Goal: Check status: Check status

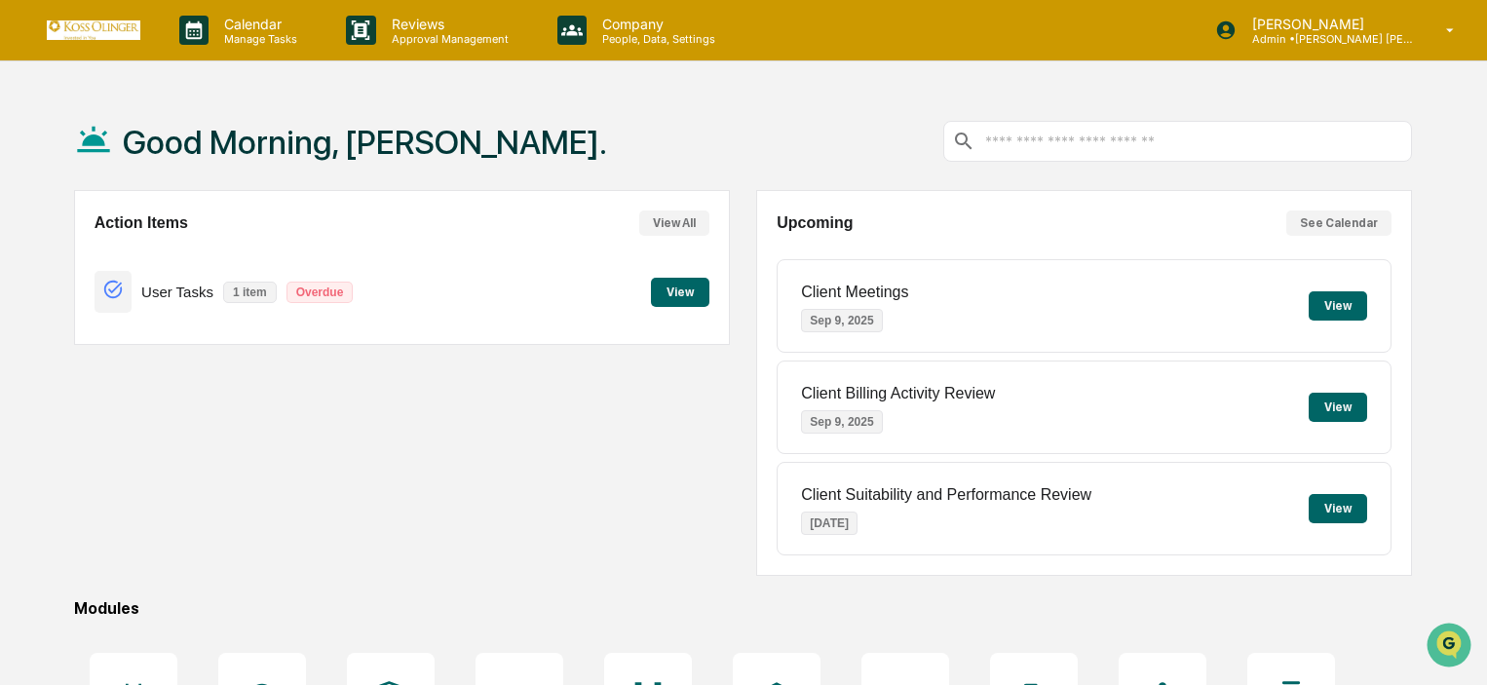
click at [704, 309] on div "User Tasks 1 item Overdue View" at bounding box center [402, 291] width 615 height 65
click at [686, 289] on button "View" at bounding box center [680, 292] width 58 height 29
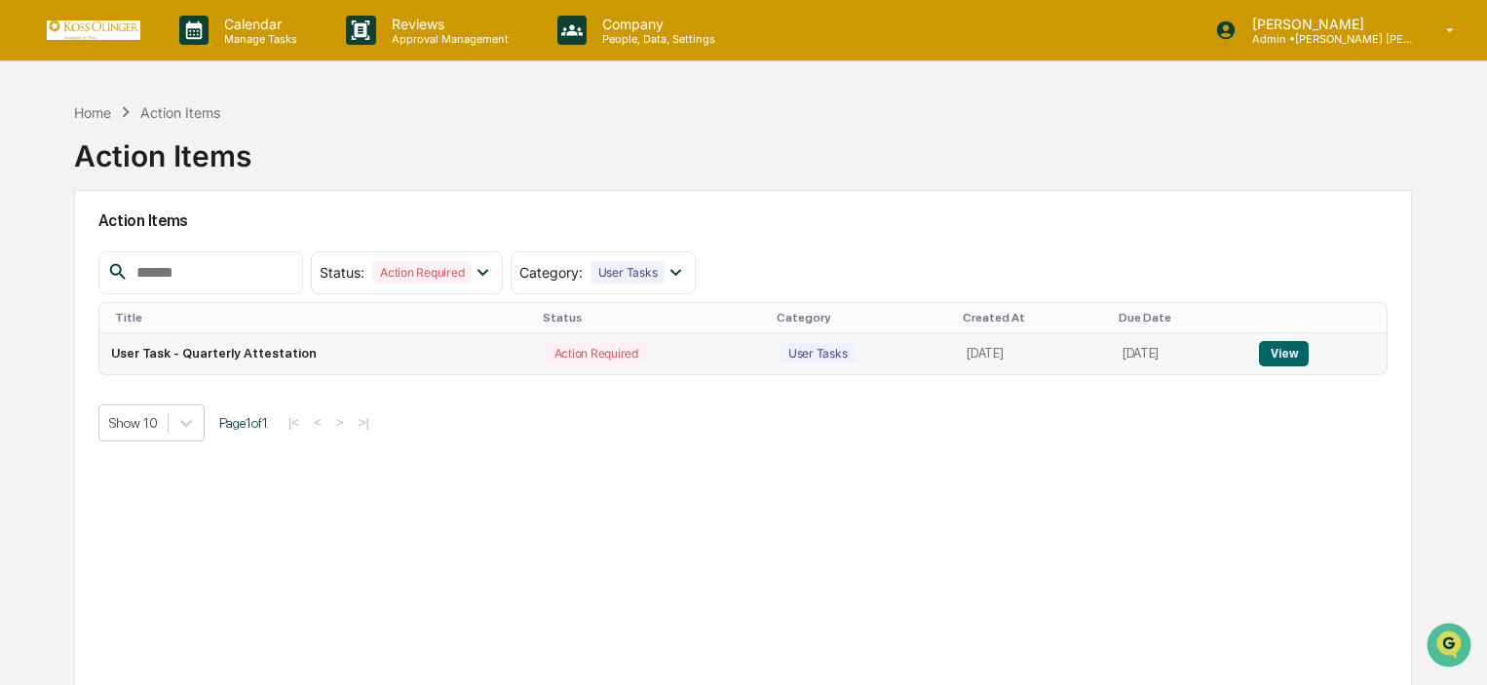
click at [1263, 351] on button "View" at bounding box center [1284, 353] width 50 height 25
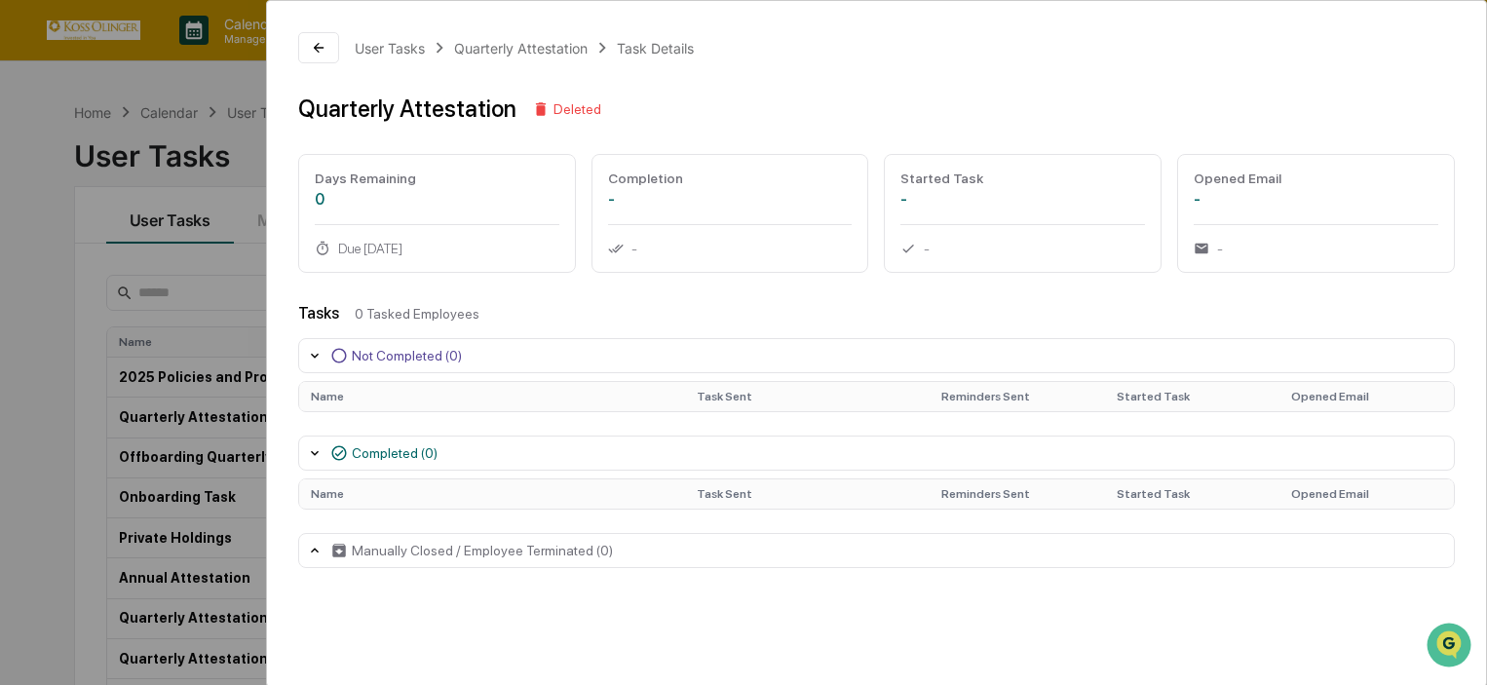
click at [48, 329] on div "User Tasks Quarterly Attestation Task Details Quarterly Attestation Deleted Day…" at bounding box center [743, 342] width 1487 height 685
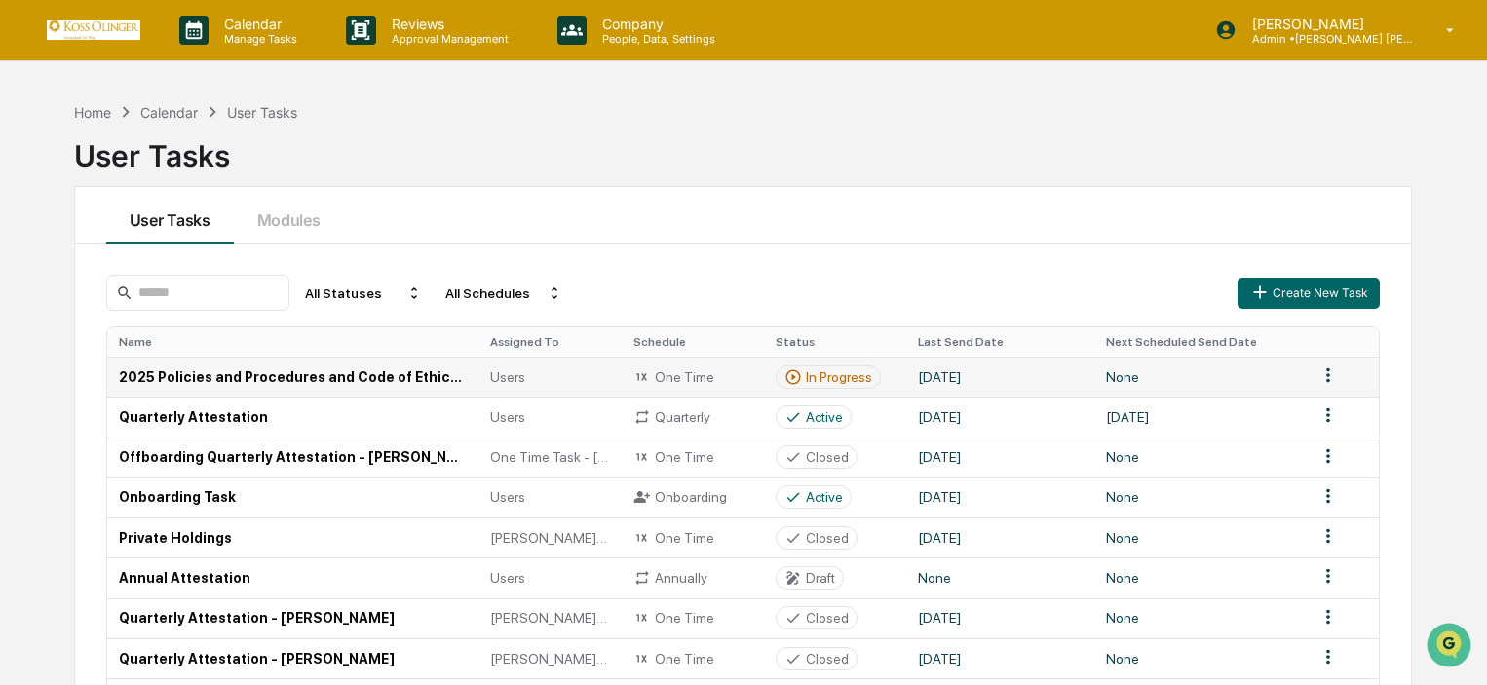
click at [818, 370] on div "In Progress" at bounding box center [839, 377] width 66 height 16
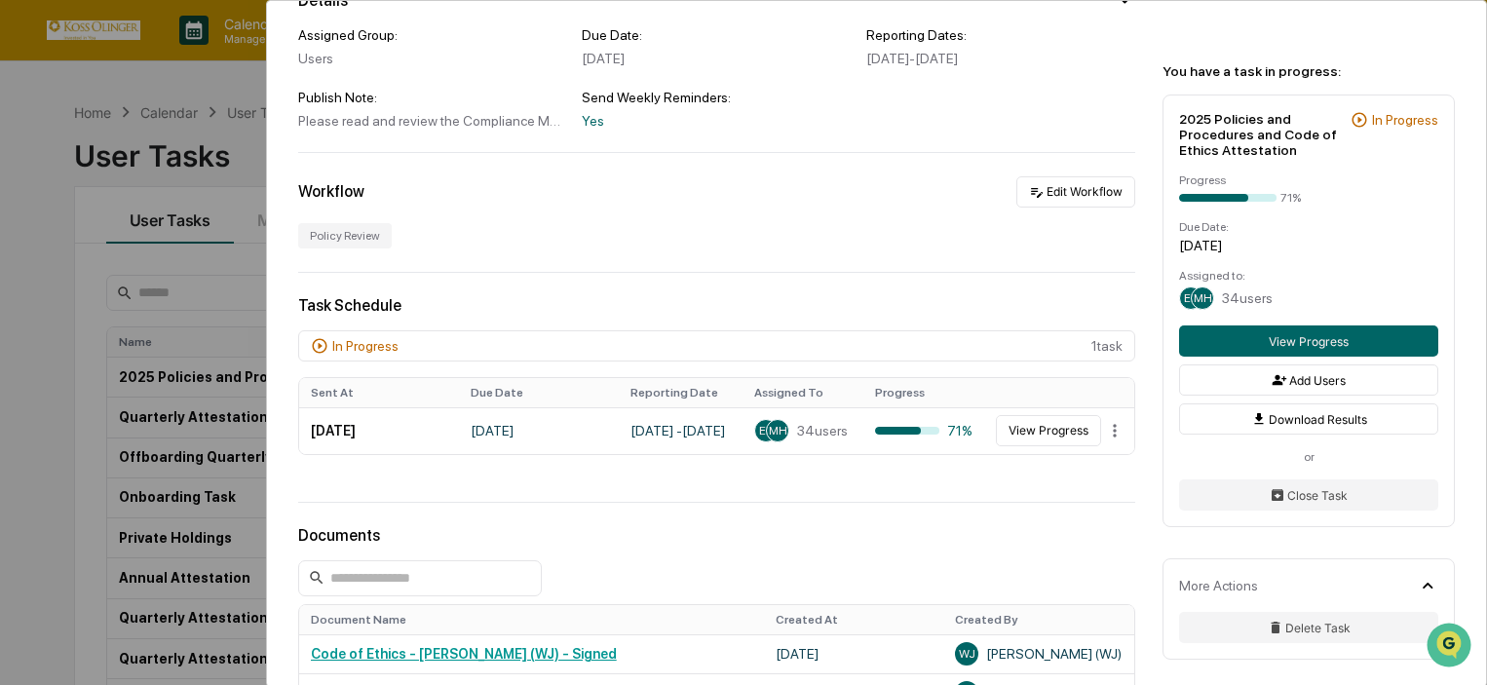
scroll to position [292, 0]
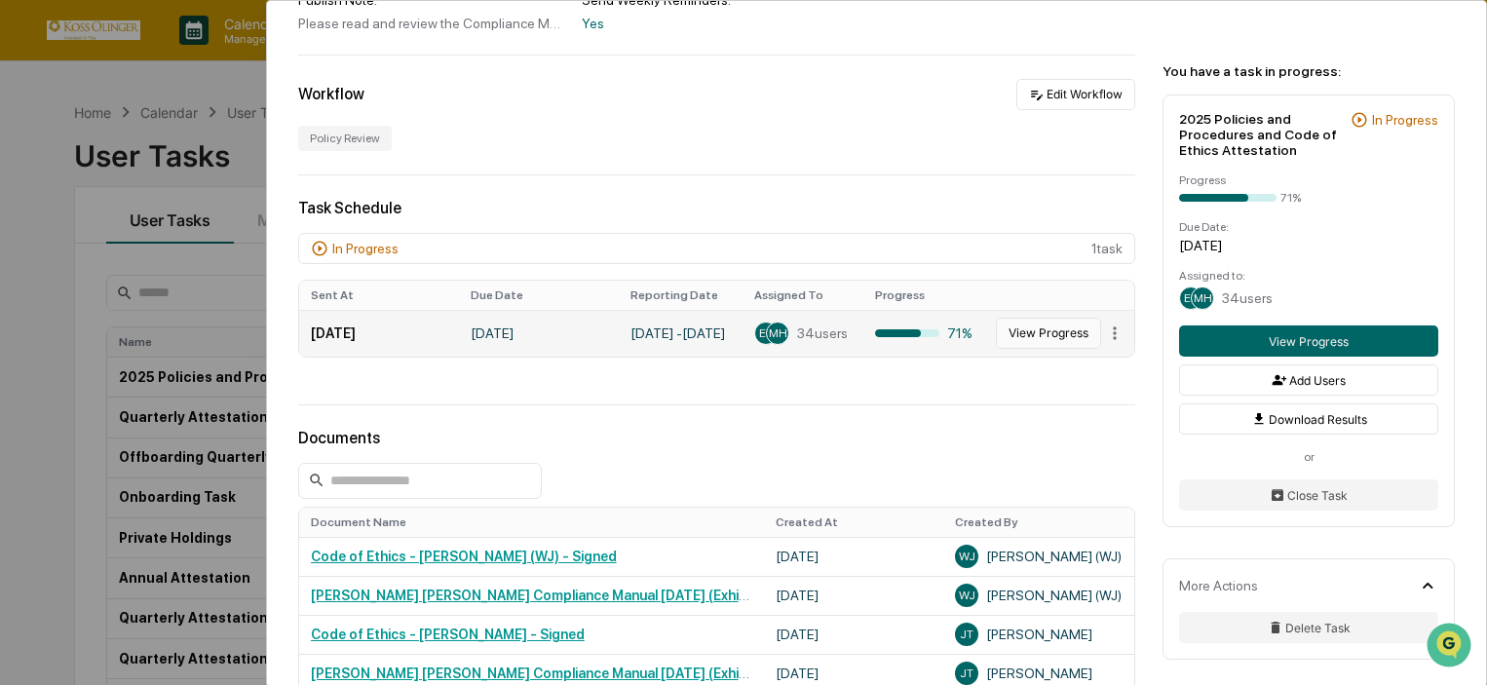
click at [1014, 338] on button "View Progress" at bounding box center [1048, 333] width 105 height 31
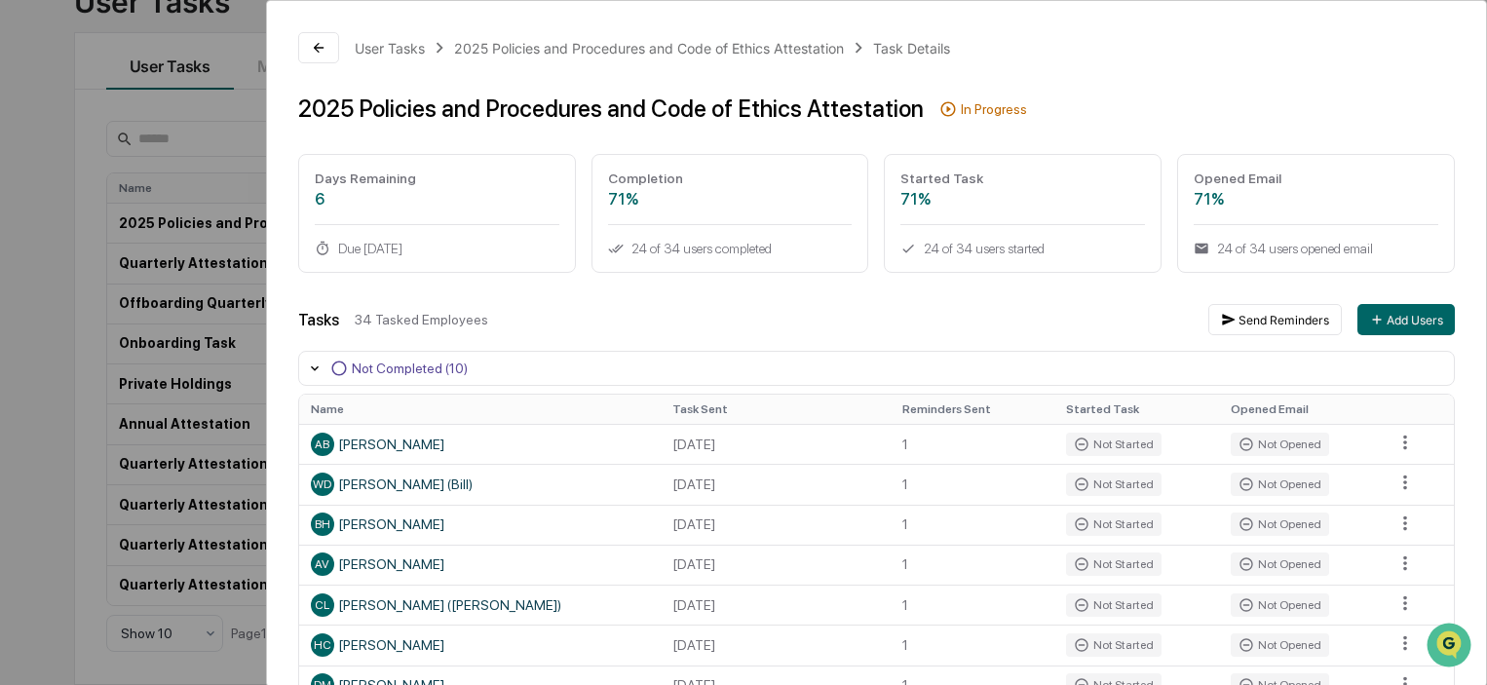
click at [89, 514] on div "User Tasks 2025 Policies and Procedures and Code of Ethics Attestation Task Det…" at bounding box center [743, 342] width 1487 height 685
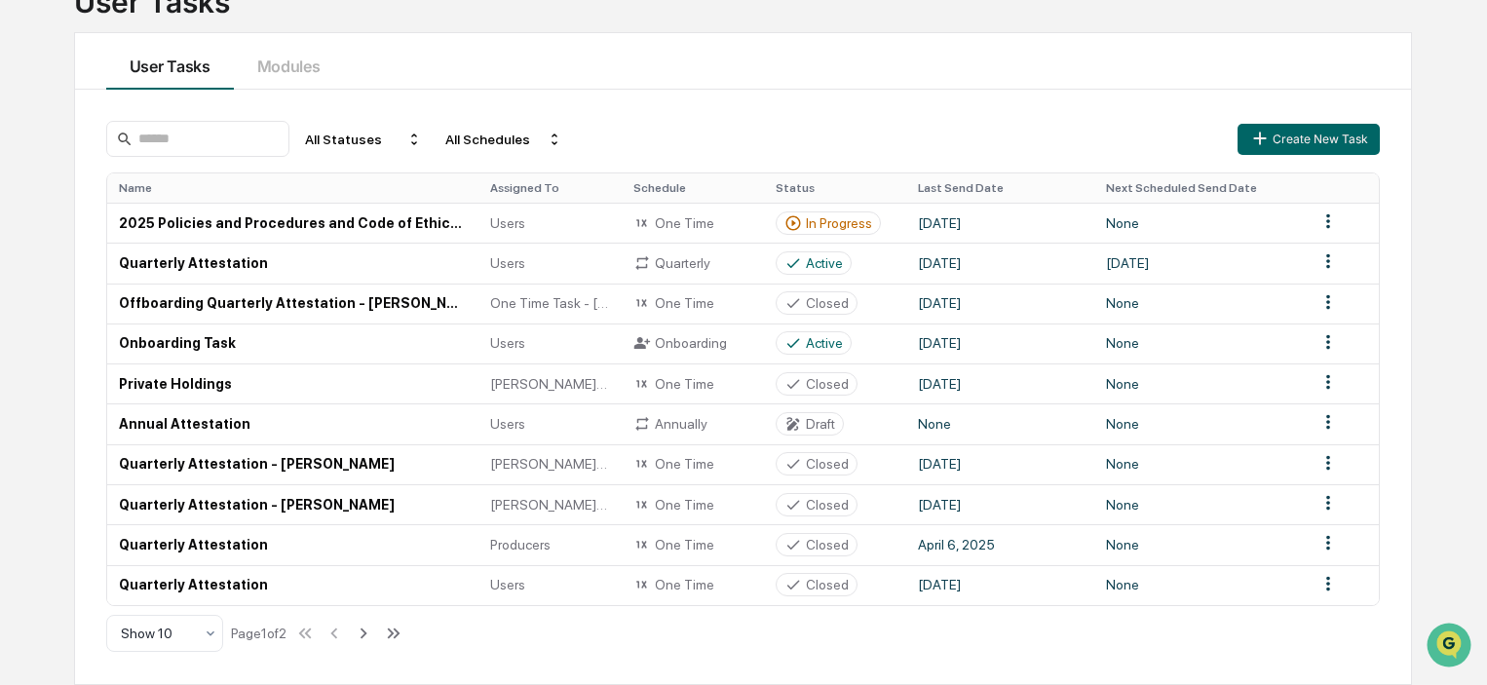
scroll to position [62, 0]
